Goal: Task Accomplishment & Management: Use online tool/utility

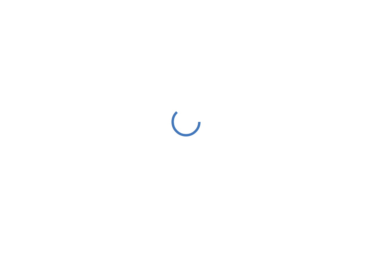
click at [118, 12] on div at bounding box center [186, 122] width 372 height 244
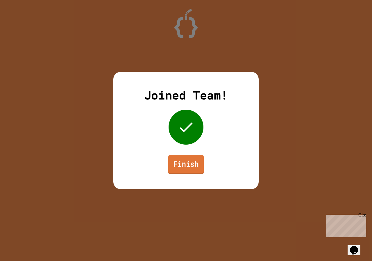
click at [183, 165] on link "Finish" at bounding box center [186, 164] width 36 height 19
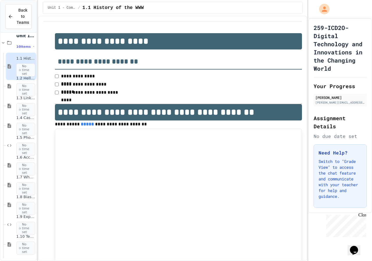
scroll to position [10, 0]
click at [15, 223] on div "1.9 Exploring Applications, Careers, and Connections in the Digital World No ti…" at bounding box center [21, 224] width 31 height 27
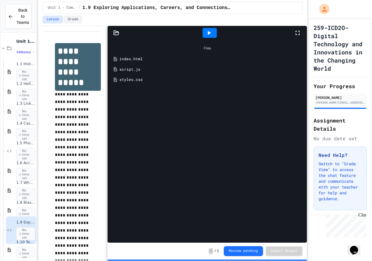
click at [125, 56] on div "index.html" at bounding box center [208, 59] width 194 height 10
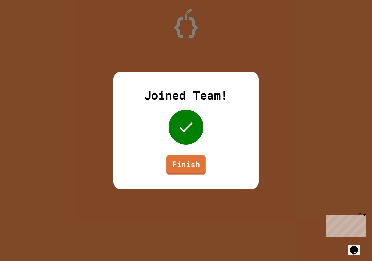
click at [187, 166] on link "Finish" at bounding box center [186, 164] width 40 height 19
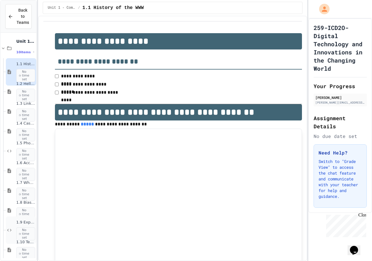
click at [13, 227] on div "1.9 Exploring Applications, Careers, and Connections in the Digital World No ti…" at bounding box center [21, 229] width 31 height 27
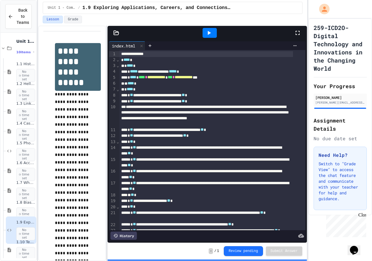
click at [298, 33] on icon at bounding box center [297, 32] width 7 height 7
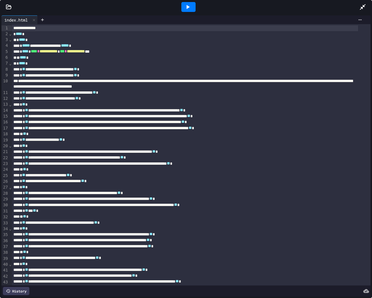
click at [181, 4] on div at bounding box center [189, 7] width 20 height 16
click at [189, 4] on icon at bounding box center [187, 6] width 7 height 7
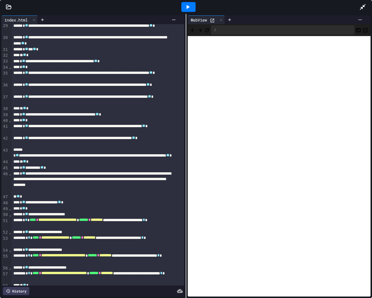
scroll to position [233, 0]
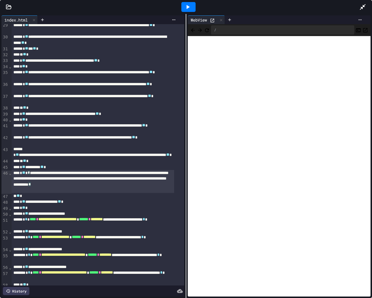
click at [33, 173] on div "**********" at bounding box center [93, 181] width 162 height 23
click at [54, 191] on div "**********" at bounding box center [93, 181] width 162 height 23
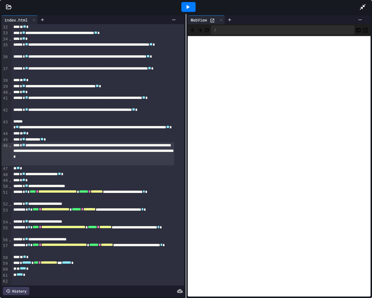
click at [190, 6] on icon at bounding box center [187, 6] width 7 height 7
click at [220, 22] on icon at bounding box center [221, 20] width 4 height 4
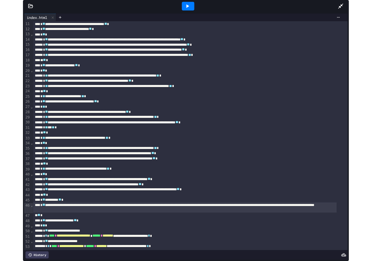
scroll to position [0, 0]
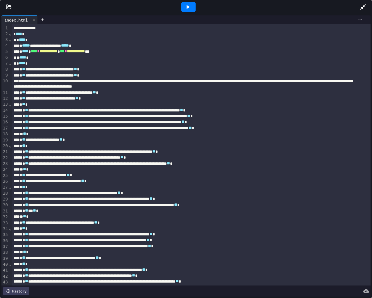
click at [363, 6] on icon at bounding box center [363, 6] width 7 height 7
